Goal: Information Seeking & Learning: Find specific fact

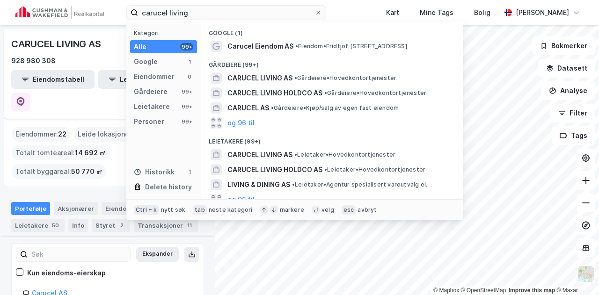
scroll to position [58, 0]
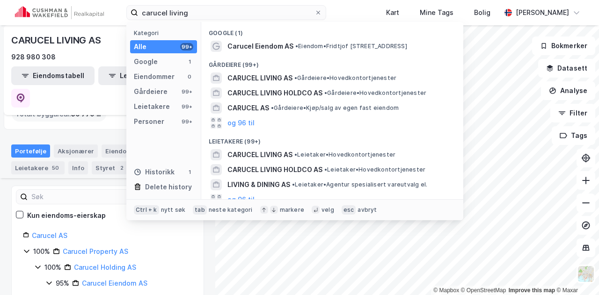
click at [177, 6] on input "carucel living" at bounding box center [226, 13] width 176 height 14
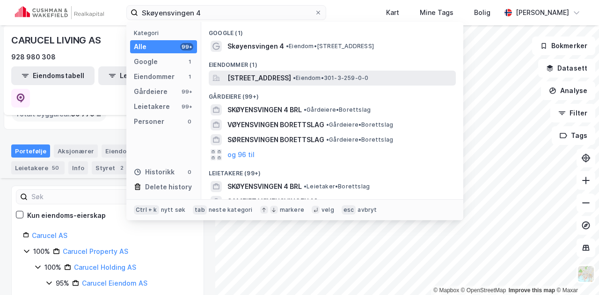
type input "Skøyensvingen 4"
click at [275, 75] on span "[STREET_ADDRESS]" at bounding box center [259, 78] width 64 height 11
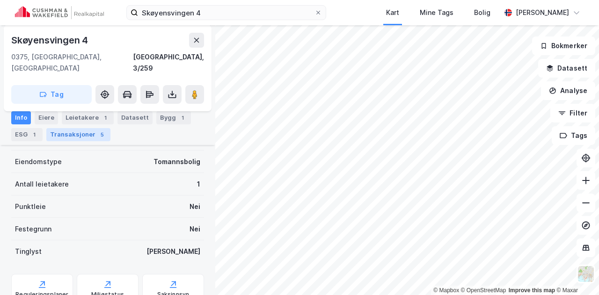
click at [84, 134] on div "Transaksjoner 5" at bounding box center [78, 134] width 64 height 13
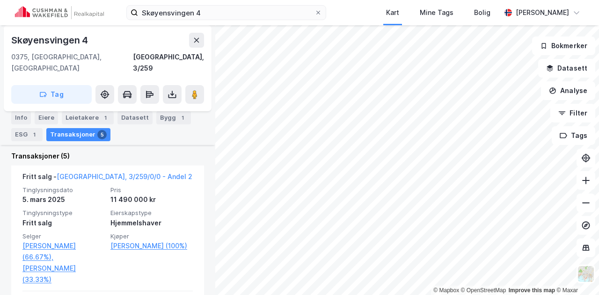
scroll to position [270, 0]
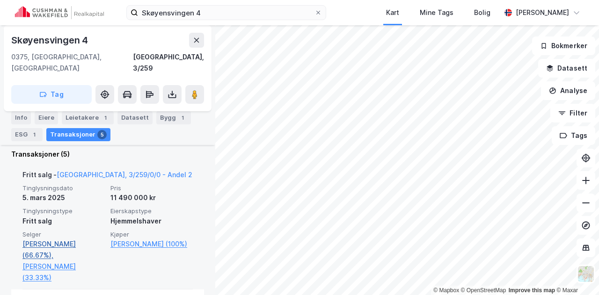
click at [68, 239] on link "[PERSON_NAME] (66.67%)," at bounding box center [63, 250] width 82 height 22
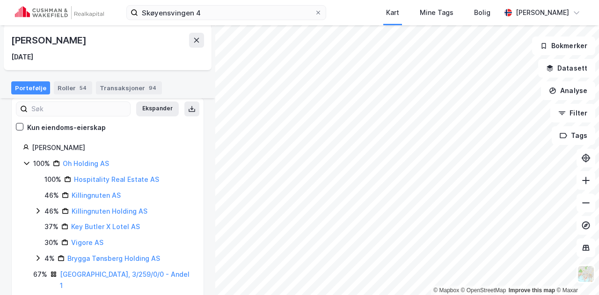
scroll to position [99, 0]
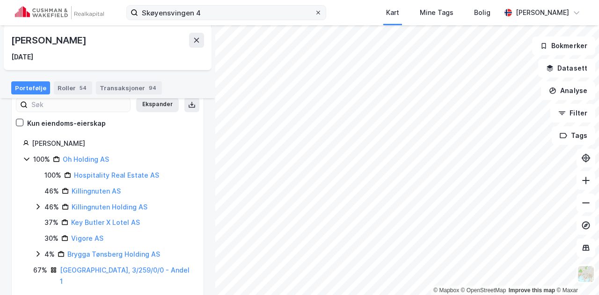
click at [321, 10] on icon at bounding box center [318, 13] width 6 height 6
click at [314, 10] on input "Skøyensvingen 4" at bounding box center [226, 13] width 176 height 14
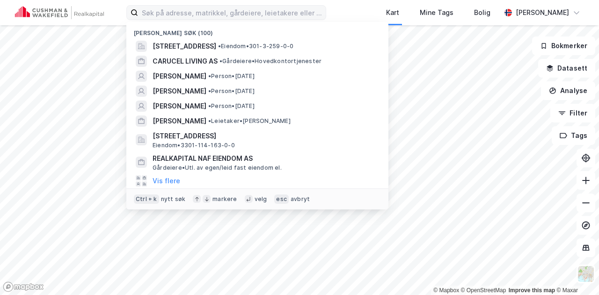
click at [372, 6] on div "Nylige søk (100) [STREET_ADDRESS] • Eiendom • 301-3-259-0-0 CARUCEL LIVING AS •…" at bounding box center [299, 12] width 599 height 25
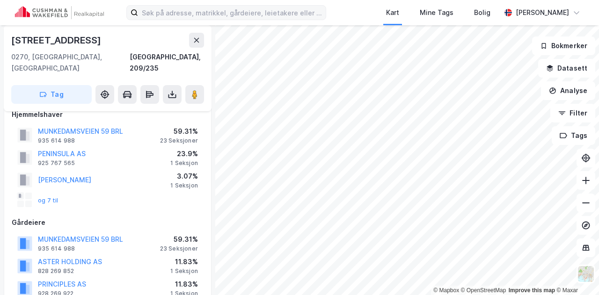
scroll to position [14, 0]
click at [0, 0] on button "MUNKEDAMSVEIEN 59 BRL" at bounding box center [0, 0] width 0 height 0
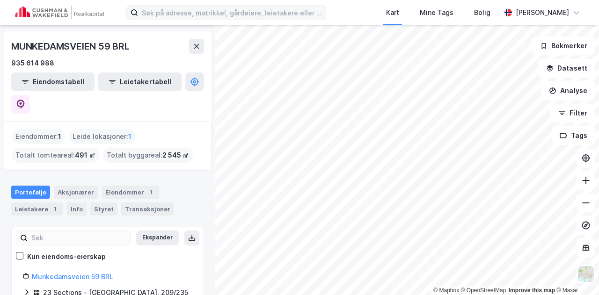
scroll to position [31, 0]
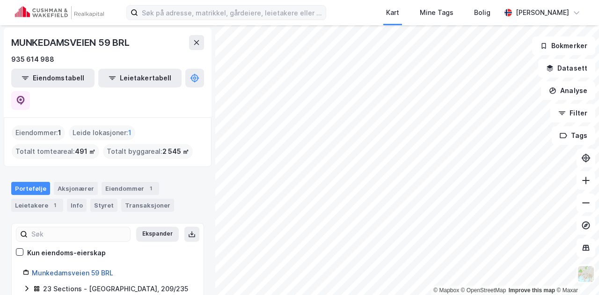
click at [88, 269] on link "Munkedamsveien 59 BRL" at bounding box center [72, 273] width 81 height 8
click at [131, 199] on div "Transaksjoner" at bounding box center [147, 205] width 53 height 13
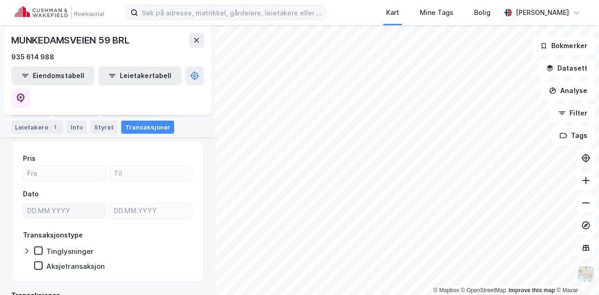
scroll to position [113, 0]
click at [30, 89] on button at bounding box center [20, 98] width 19 height 19
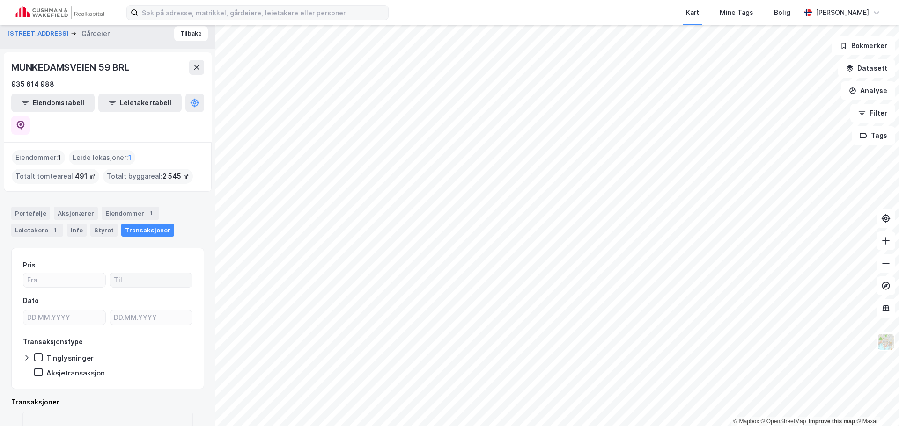
scroll to position [0, 0]
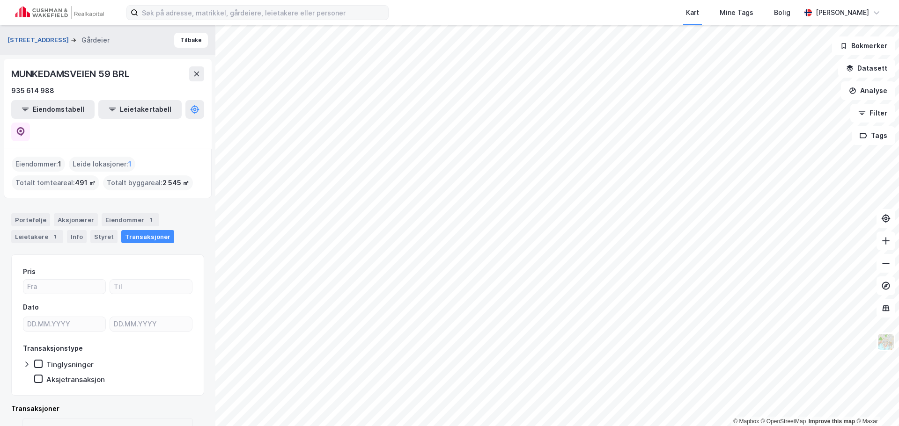
click at [36, 37] on button "[STREET_ADDRESS]" at bounding box center [38, 40] width 63 height 9
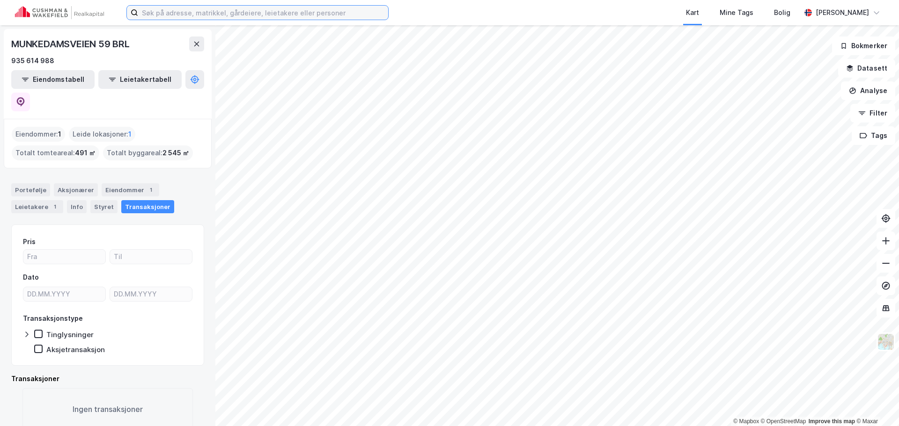
click at [195, 11] on input at bounding box center [263, 13] width 250 height 14
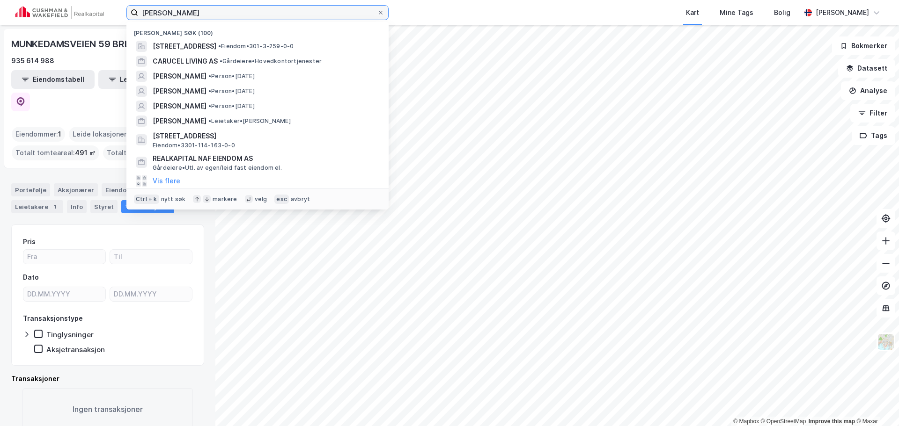
type input "[PERSON_NAME]"
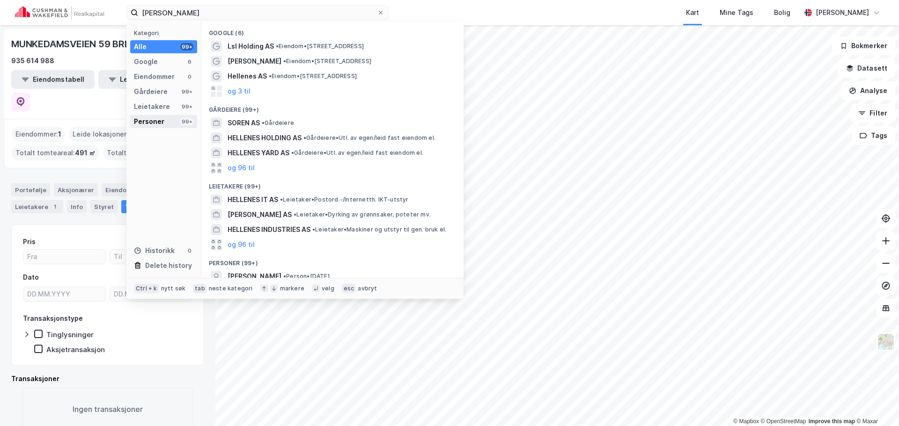
click at [157, 124] on div "Personer" at bounding box center [149, 121] width 30 height 11
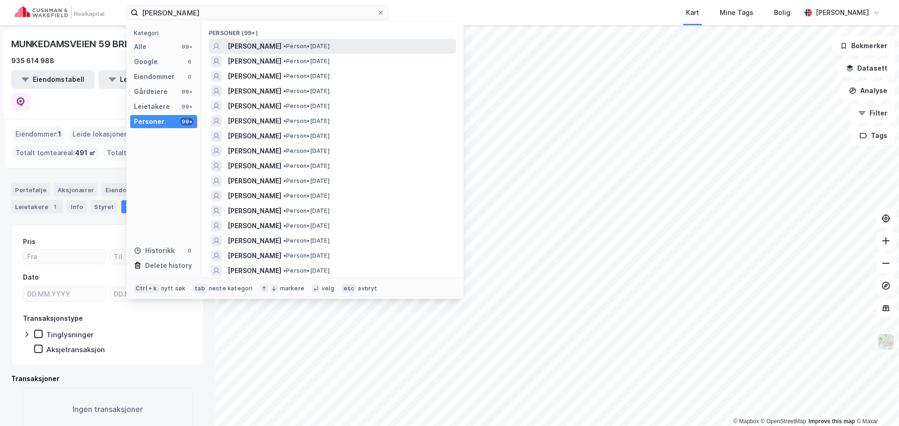
click at [281, 46] on span "[PERSON_NAME]" at bounding box center [254, 46] width 54 height 11
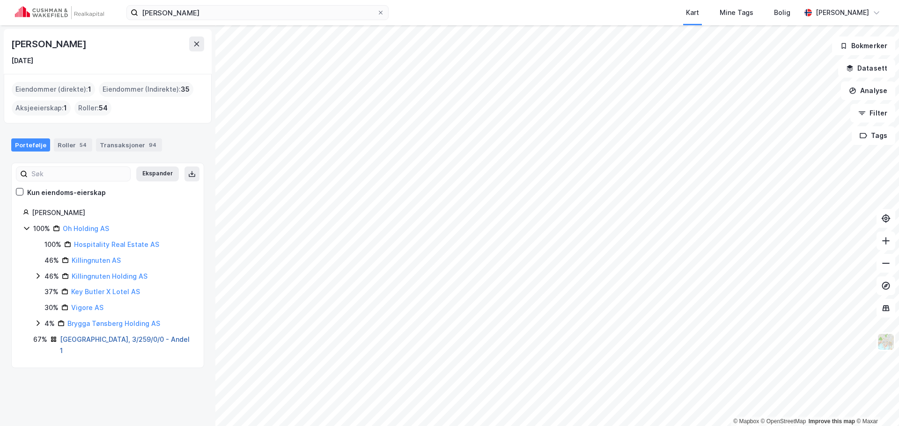
click at [90, 295] on link "[GEOGRAPHIC_DATA], 3/259/0/0 - Andel 1" at bounding box center [125, 345] width 130 height 19
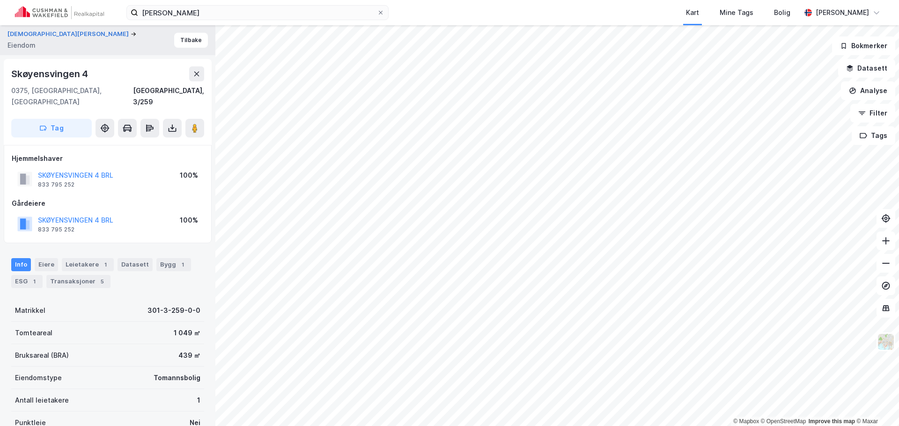
scroll to position [0, 0]
click at [65, 275] on div "Transaksjoner 5" at bounding box center [78, 281] width 64 height 13
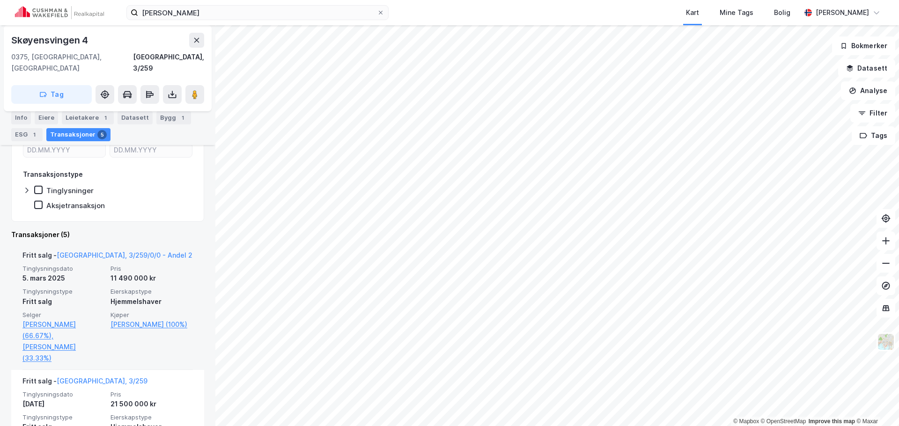
scroll to position [234, 0]
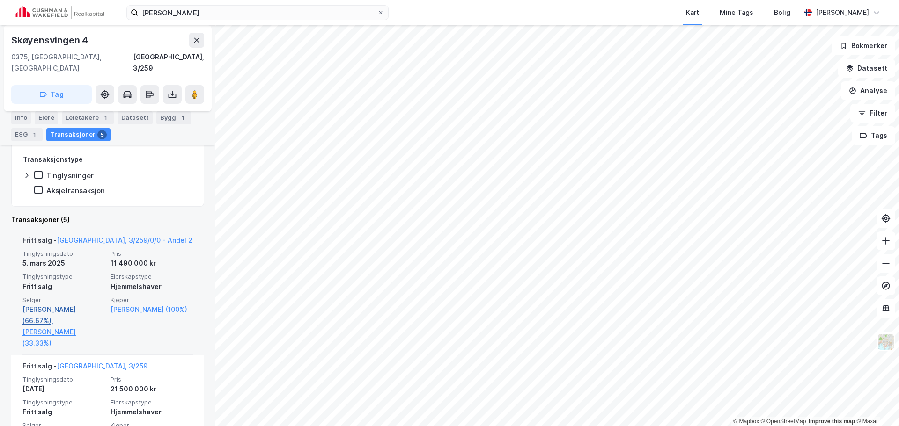
click at [50, 295] on link "[PERSON_NAME] (66.67%)," at bounding box center [63, 315] width 82 height 22
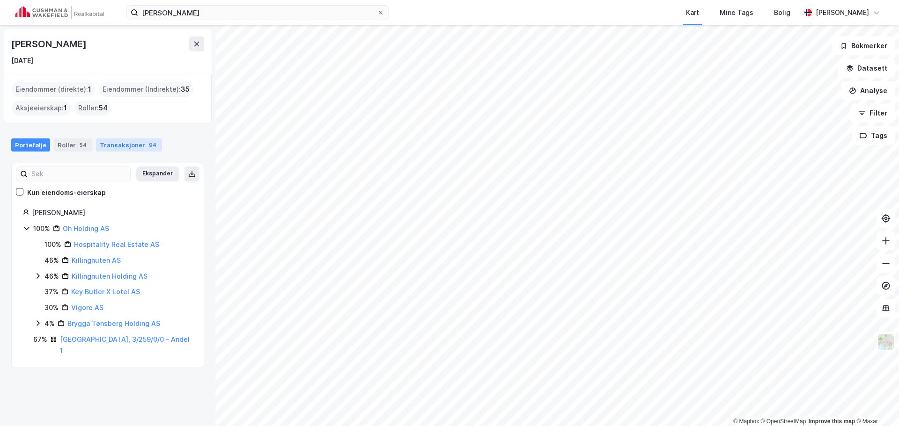
click at [116, 143] on div "Transaksjoner 94" at bounding box center [129, 145] width 66 height 13
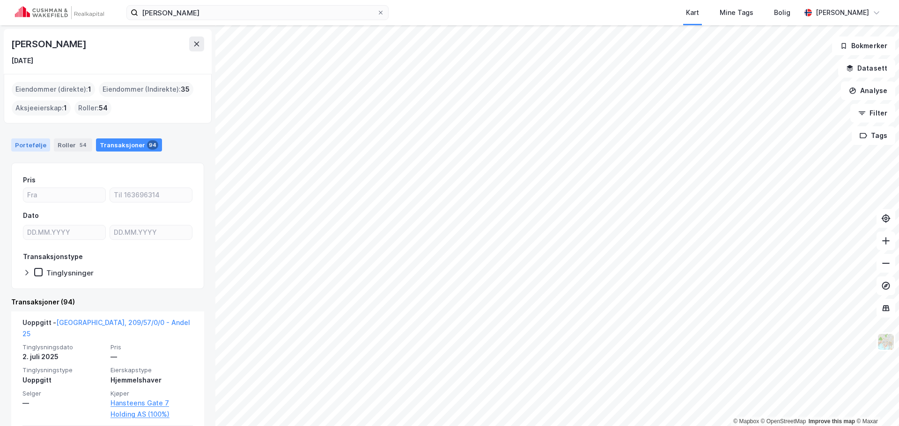
click at [29, 140] on div "Portefølje" at bounding box center [30, 145] width 39 height 13
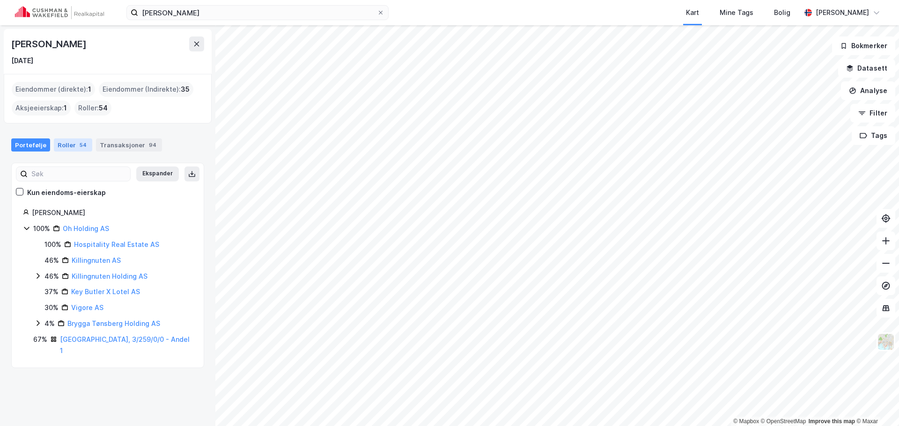
click at [71, 148] on div "Roller 54" at bounding box center [73, 145] width 38 height 13
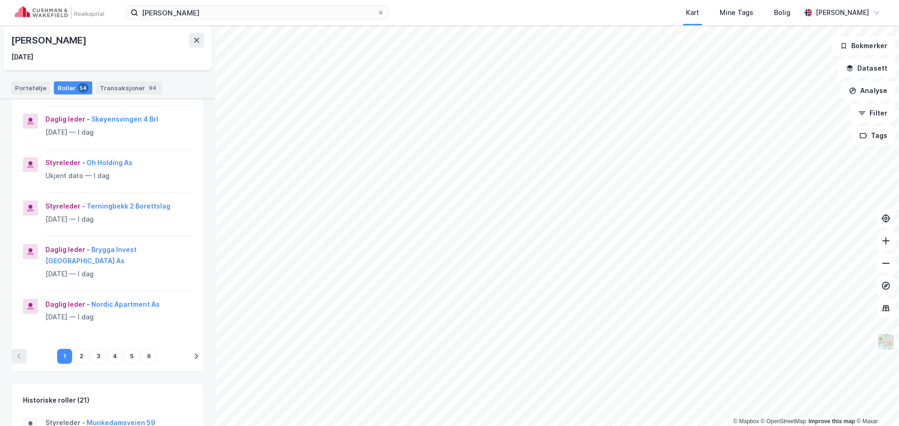
scroll to position [328, 0]
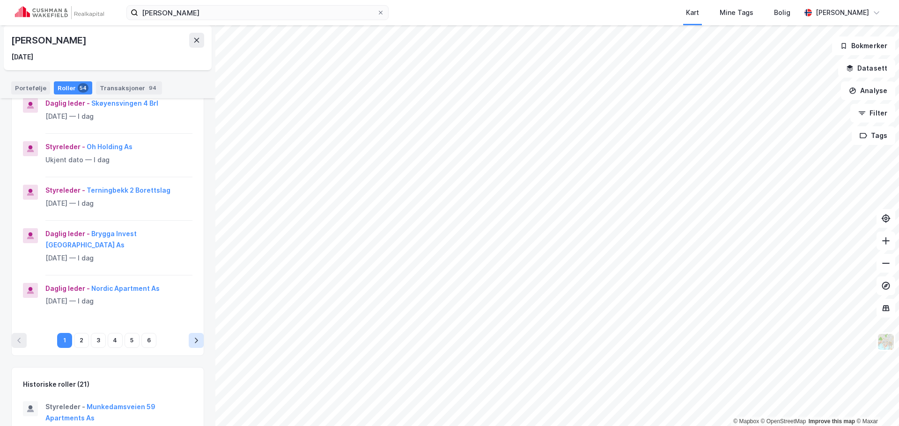
click at [192, 295] on icon "pagination navigation" at bounding box center [195, 340] width 7 height 7
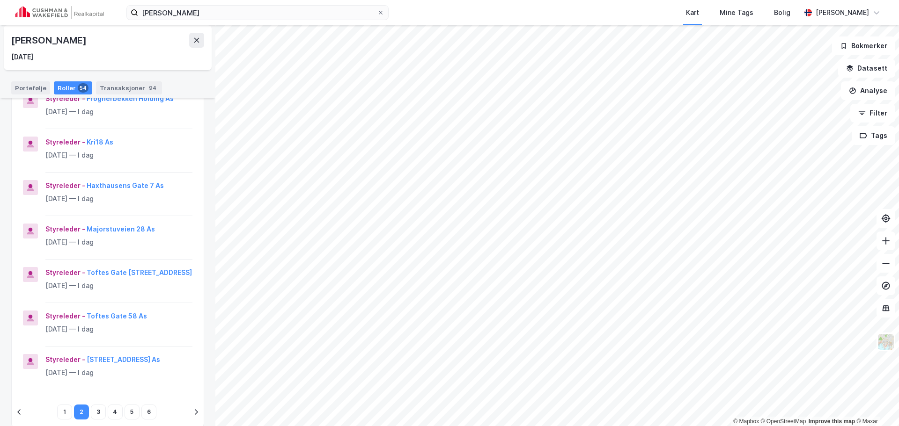
scroll to position [281, 0]
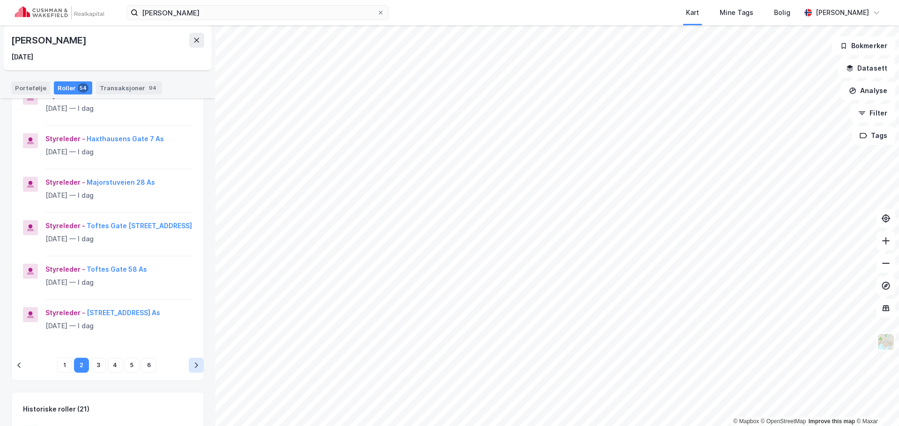
click at [189, 295] on button "pagination navigation" at bounding box center [196, 365] width 15 height 15
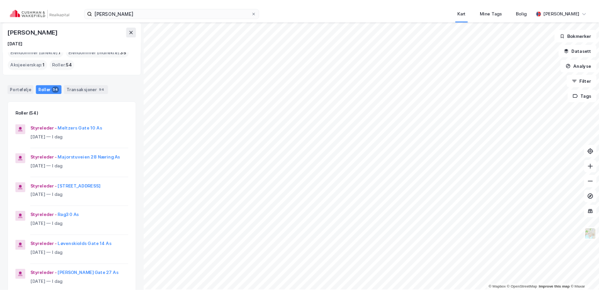
scroll to position [0, 0]
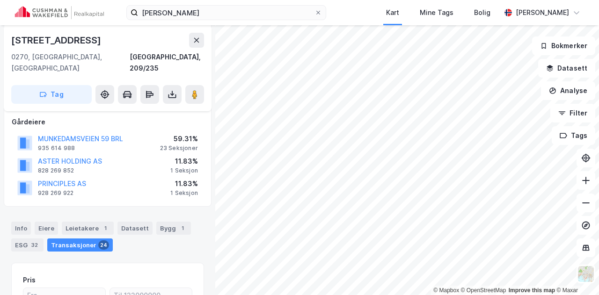
scroll to position [114, 0]
click at [0, 0] on button "MUNKEDAMSVEIEN 59 BRL" at bounding box center [0, 0] width 0 height 0
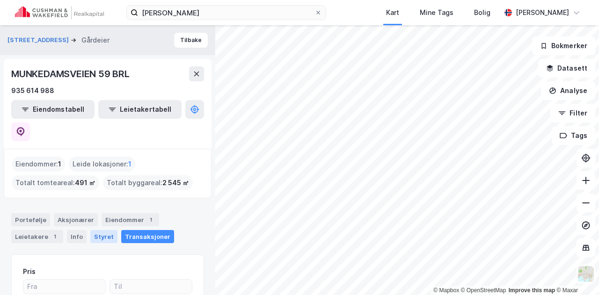
click at [93, 230] on div "Styret" at bounding box center [103, 236] width 27 height 13
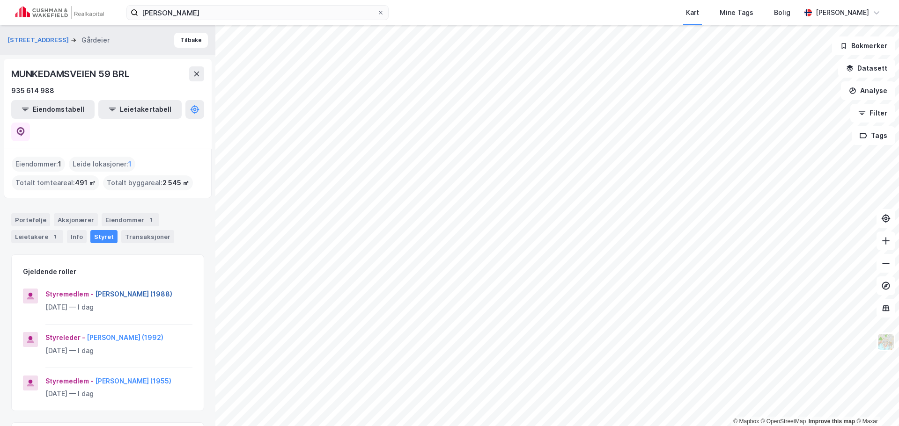
click at [0, 0] on button "[PERSON_NAME] (1988)" at bounding box center [0, 0] width 0 height 0
